Goal: Transaction & Acquisition: Purchase product/service

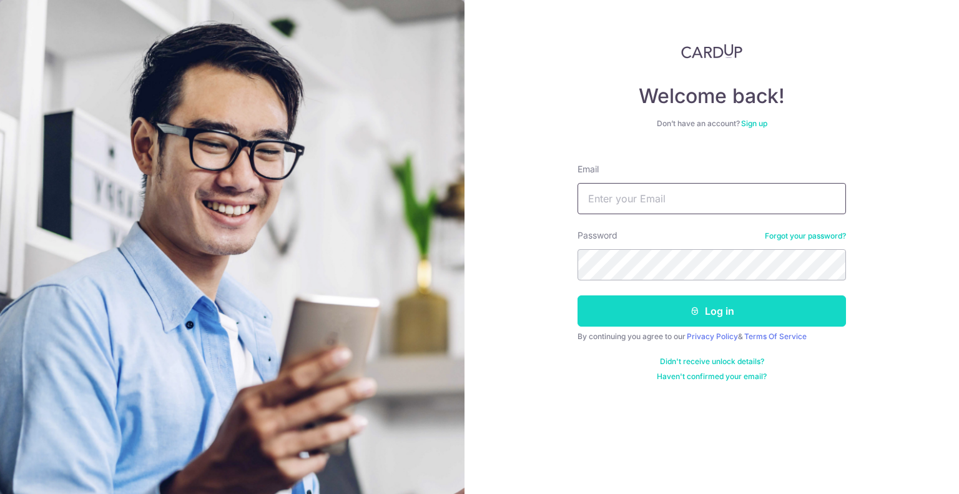
type input "[EMAIL_ADDRESS][DOMAIN_NAME]"
click at [685, 314] on button "Log in" at bounding box center [712, 310] width 269 height 31
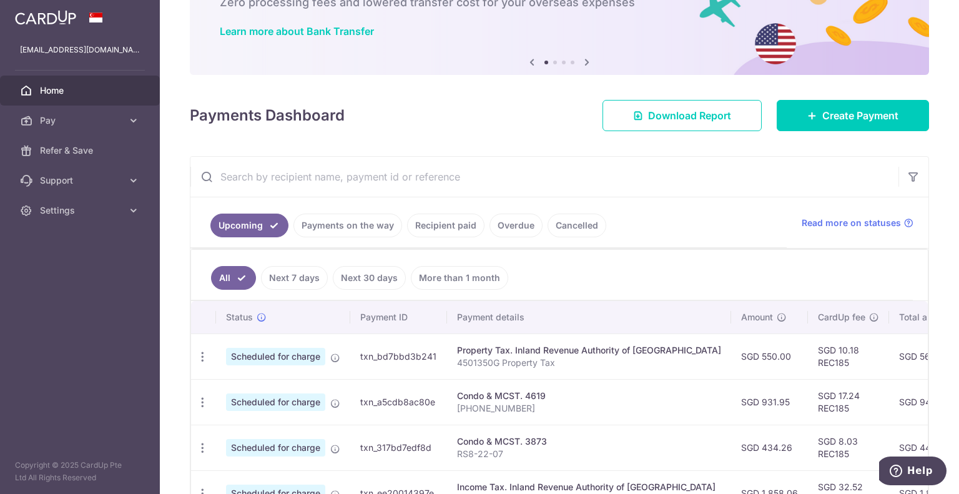
scroll to position [125, 0]
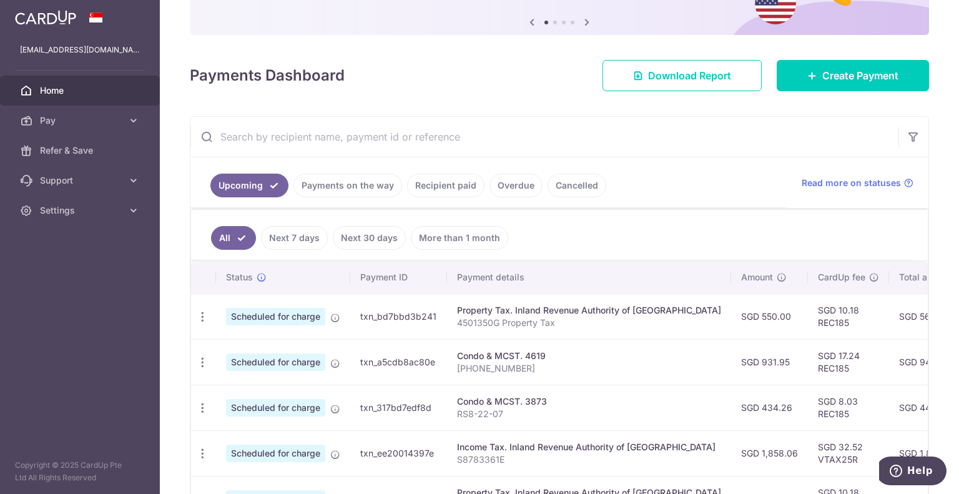
click at [37, 332] on aside "suvianlee@gmail.com Home Pay Payments Recipients Cards Refer & Save Support FAQ…" at bounding box center [80, 247] width 160 height 494
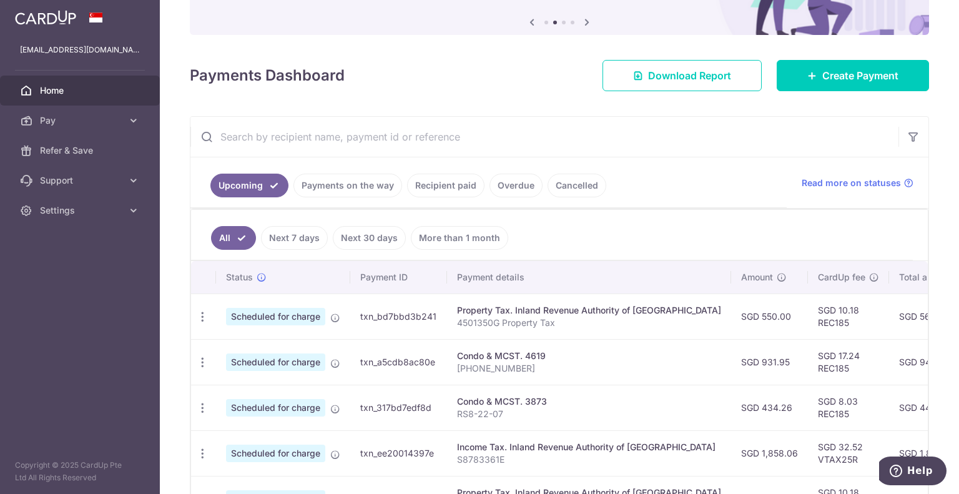
click at [528, 352] on div "Condo & MCST. 4619" at bounding box center [589, 356] width 264 height 12
click at [490, 357] on div "Condo & MCST. 4619" at bounding box center [589, 356] width 264 height 12
drag, startPoint x: 291, startPoint y: 362, endPoint x: 794, endPoint y: 365, distance: 502.8
click at [292, 362] on span "Scheduled for charge" at bounding box center [275, 361] width 99 height 17
click at [808, 357] on td "SGD 17.24 REC185" at bounding box center [848, 362] width 81 height 46
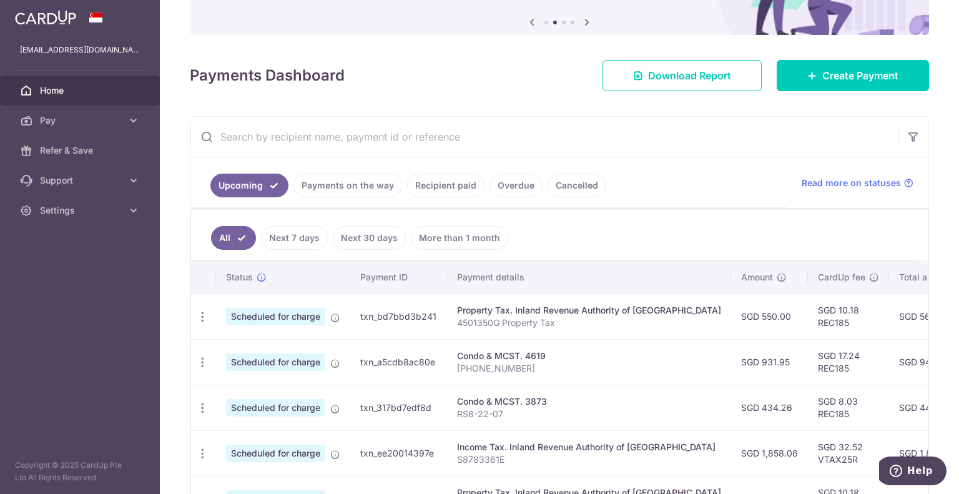
click at [731, 343] on td "SGD 931.95" at bounding box center [769, 362] width 77 height 46
drag, startPoint x: 540, startPoint y: 356, endPoint x: 552, endPoint y: 352, distance: 12.4
click at [552, 352] on div "Condo & MCST. 4619" at bounding box center [589, 356] width 264 height 12
click at [88, 122] on span "Pay" at bounding box center [81, 120] width 82 height 12
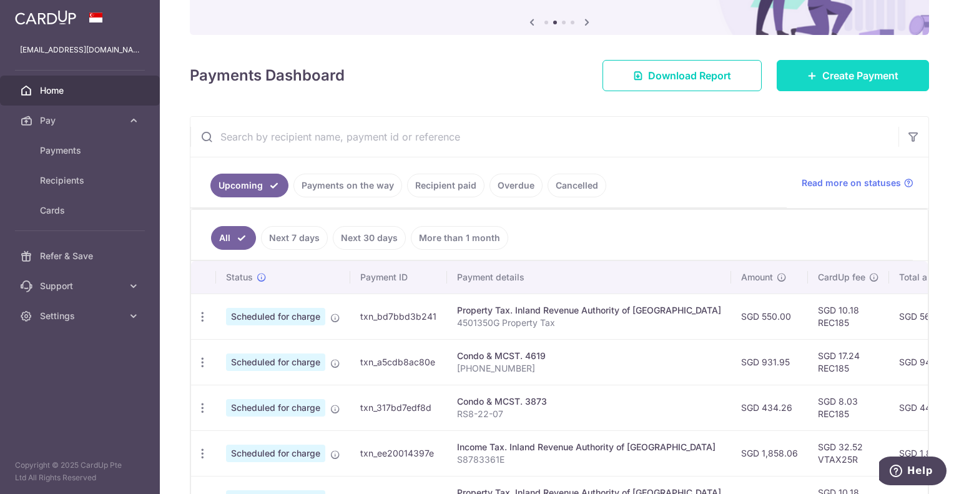
click at [854, 81] on span "Create Payment" at bounding box center [861, 75] width 76 height 15
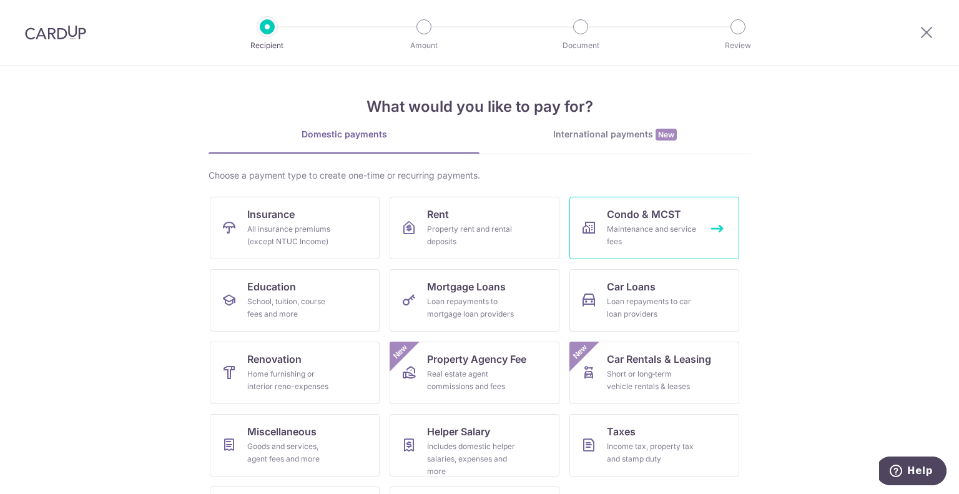
click at [697, 232] on link "Condo & MCST Maintenance and service fees" at bounding box center [655, 228] width 170 height 62
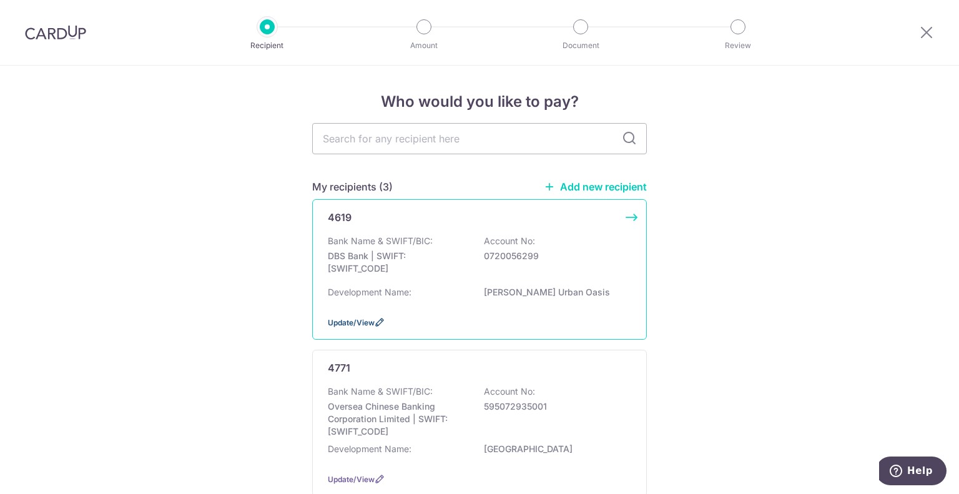
click at [344, 320] on span "Update/View" at bounding box center [351, 322] width 47 height 9
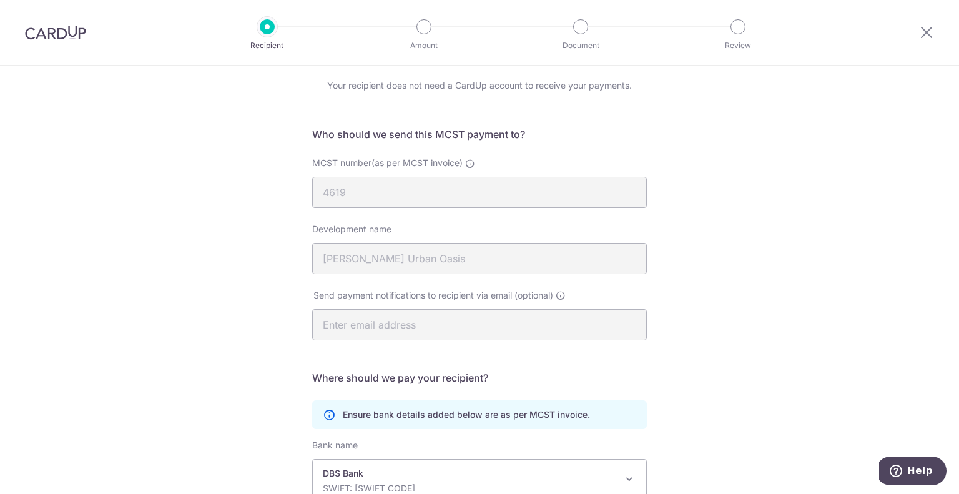
scroll to position [187, 0]
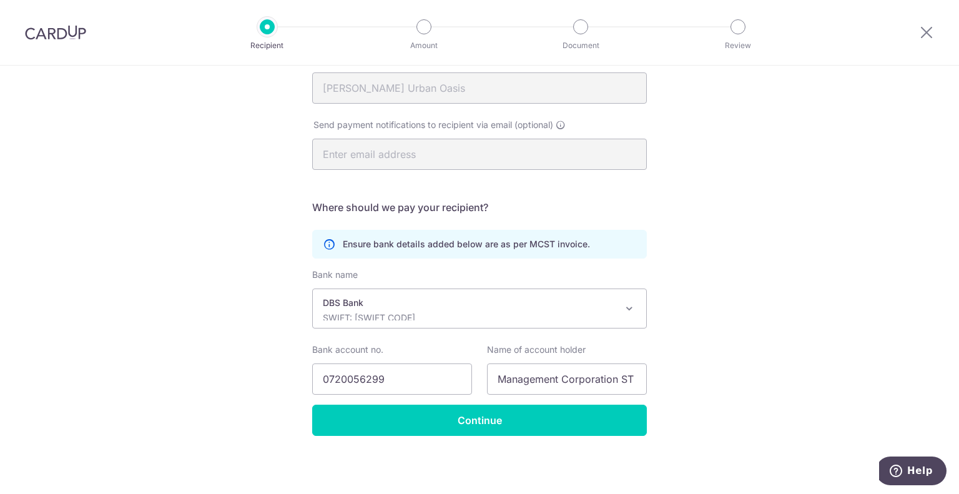
click at [748, 226] on div "Recipient Details Your recipient does not need a CardUp account to receive your…" at bounding box center [479, 172] width 959 height 643
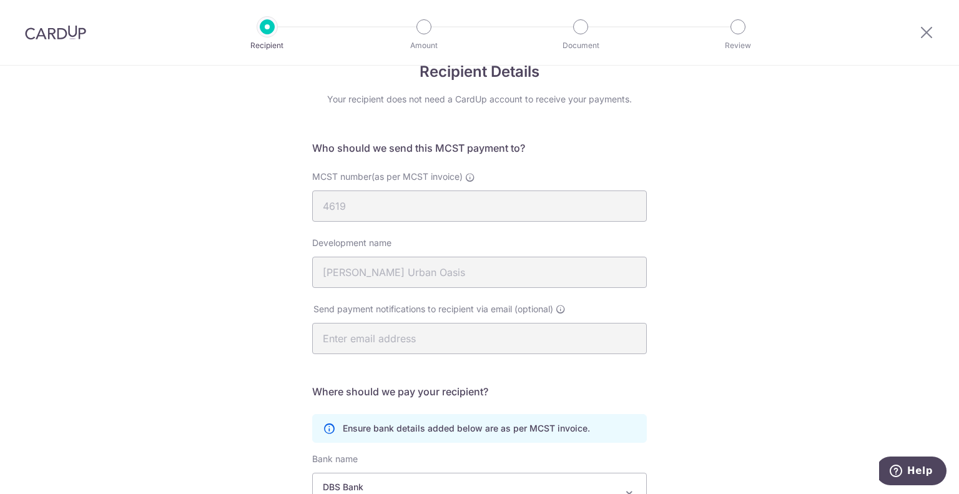
scroll to position [0, 0]
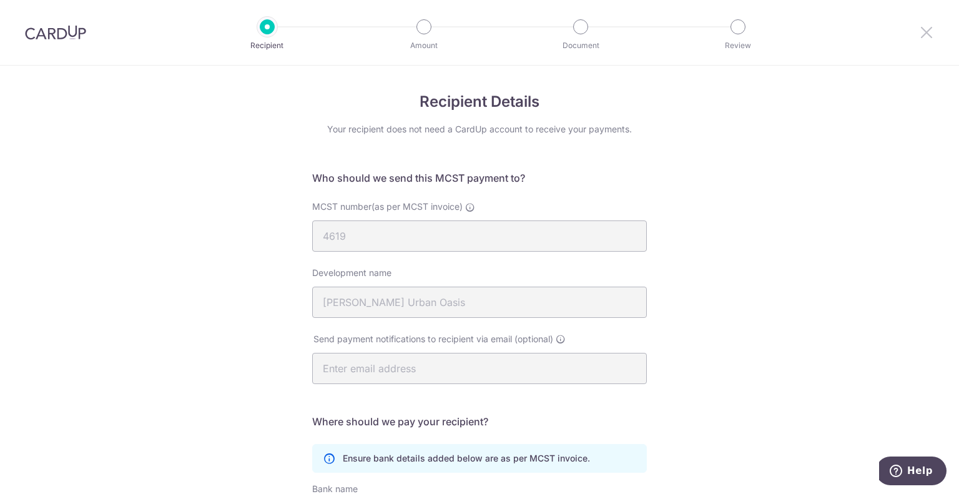
click at [931, 28] on icon at bounding box center [926, 32] width 15 height 16
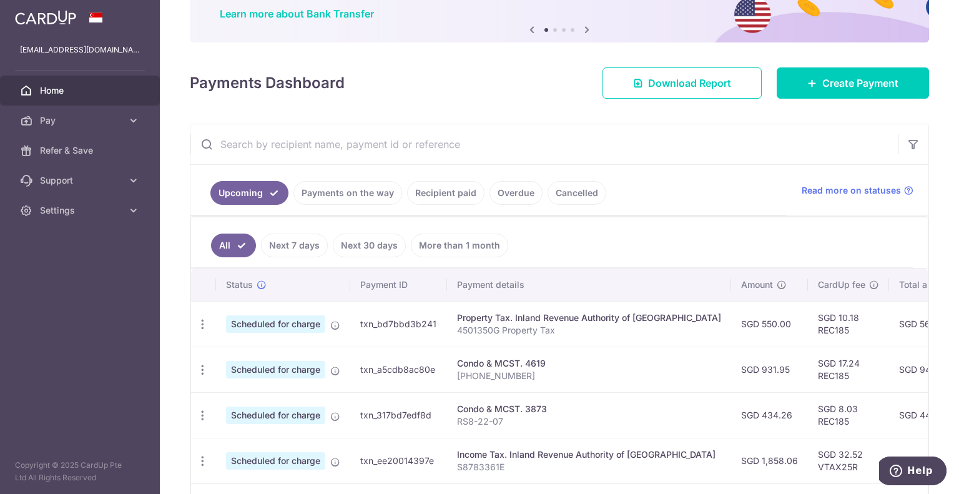
scroll to position [125, 0]
